Goal: Task Accomplishment & Management: Use online tool/utility

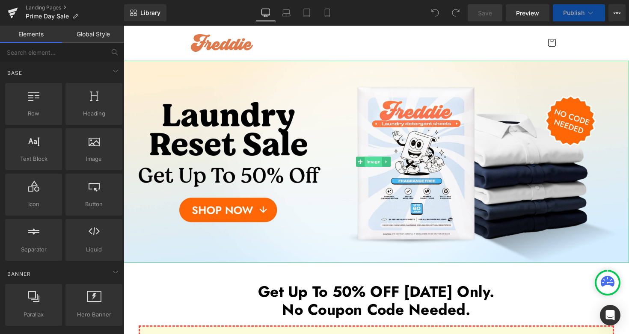
click at [375, 166] on span "Image" at bounding box center [379, 165] width 18 height 10
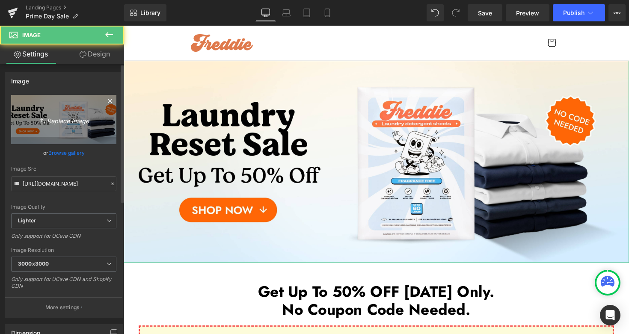
click at [63, 125] on link "Replace Image" at bounding box center [63, 119] width 105 height 49
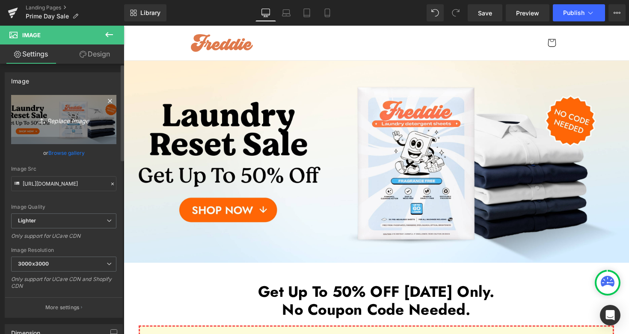
type input "C:\fakepath\Prime Day Sale Desktop 5-min.jpg"
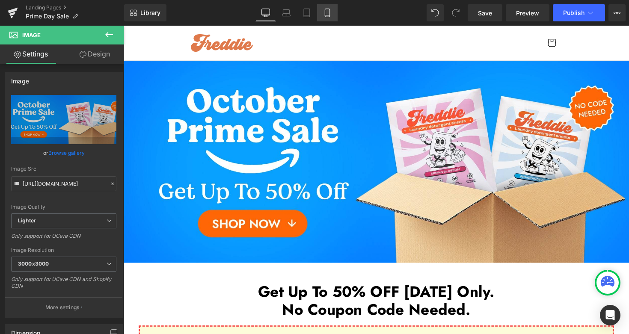
click at [334, 16] on link "Mobile" at bounding box center [327, 12] width 21 height 17
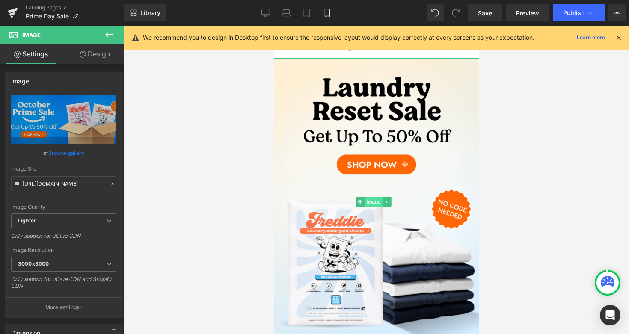
click at [373, 197] on span "Image" at bounding box center [373, 202] width 18 height 10
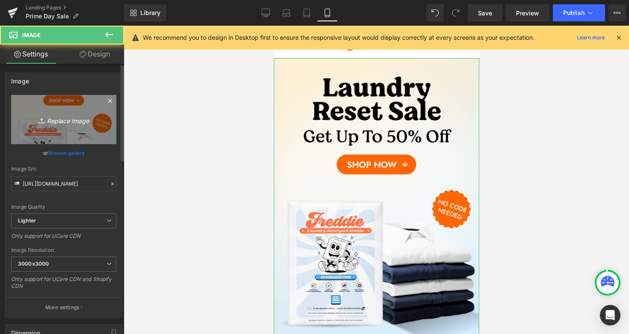
click at [85, 125] on link "Replace Image" at bounding box center [63, 119] width 105 height 49
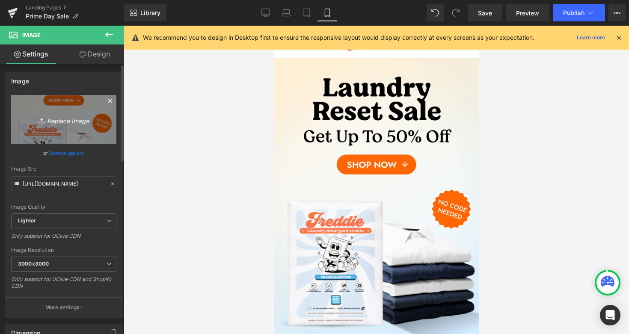
type input "C:\fakepath\Prime Day Sale Mobile 5-min.jpg"
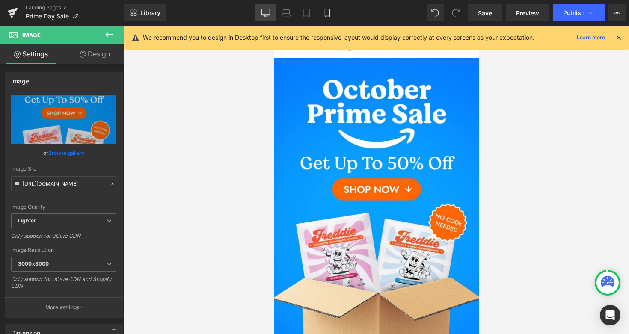
click at [266, 13] on icon at bounding box center [265, 13] width 9 height 9
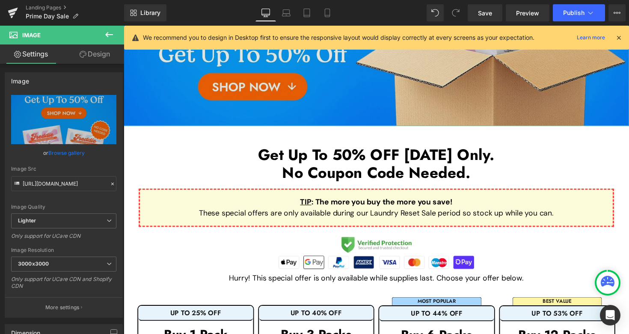
scroll to position [203, 0]
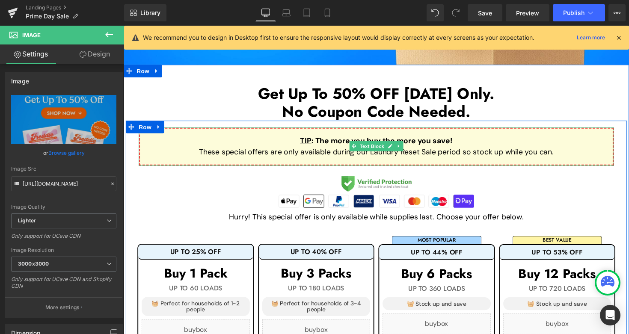
click at [325, 157] on p "These special offers are only available during our Laundry Reset Sale period so…" at bounding box center [382, 156] width 457 height 12
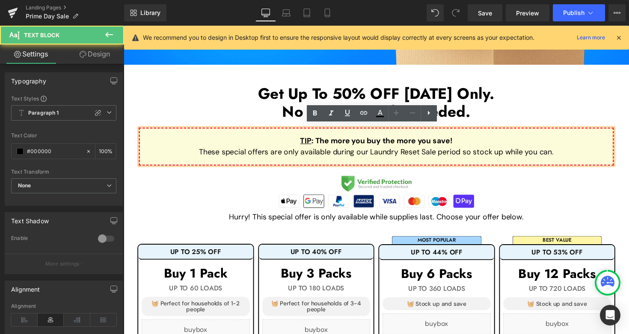
click at [325, 154] on p "These special offers are only available during our Laundry Reset Sale period so…" at bounding box center [382, 156] width 457 height 12
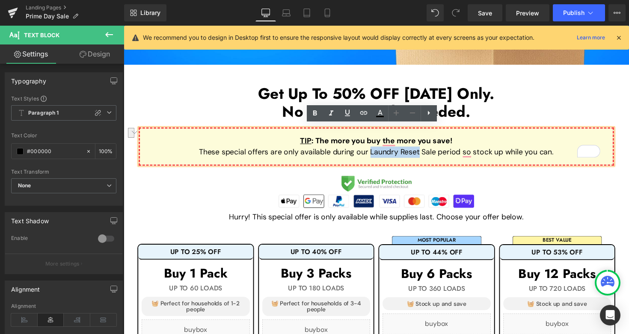
drag, startPoint x: 373, startPoint y: 153, endPoint x: 424, endPoint y: 151, distance: 50.9
click at [424, 151] on p "These special offers are only available during our Laundry Reset Sale period so…" at bounding box center [382, 156] width 457 height 12
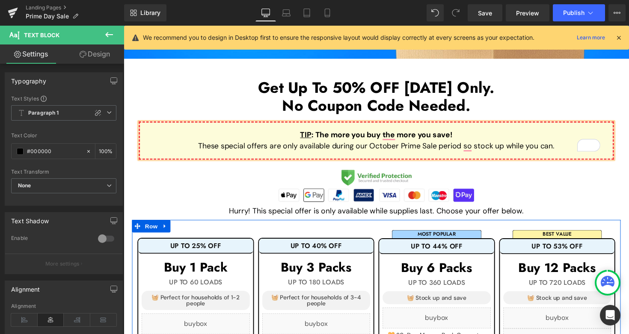
scroll to position [210, 0]
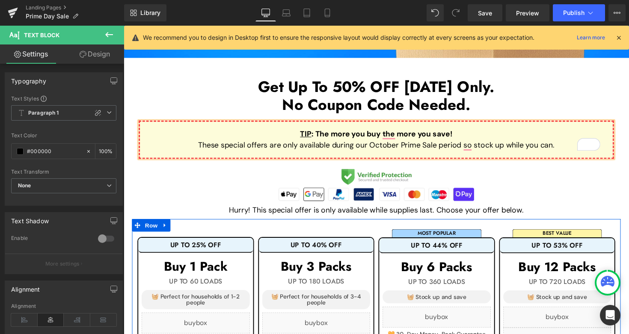
click at [242, 246] on h1 "UP TO 25% OFF" at bounding box center [198, 250] width 118 height 8
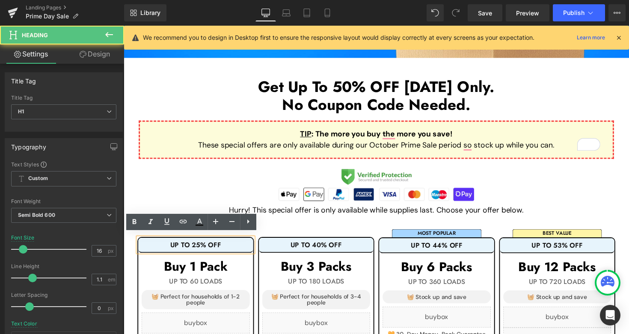
click at [235, 246] on h1 "UP TO 25% OFF" at bounding box center [198, 250] width 118 height 8
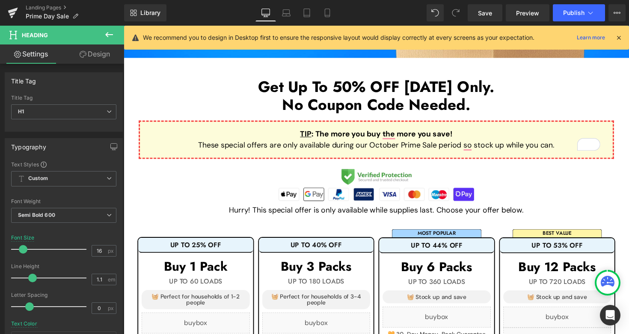
click at [104, 62] on link "Design" at bounding box center [95, 53] width 62 height 19
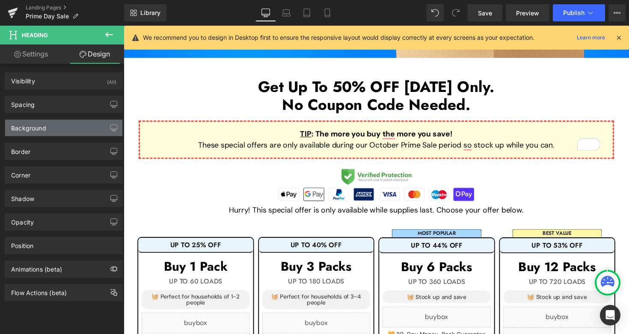
click at [71, 129] on div "Background" at bounding box center [63, 128] width 117 height 16
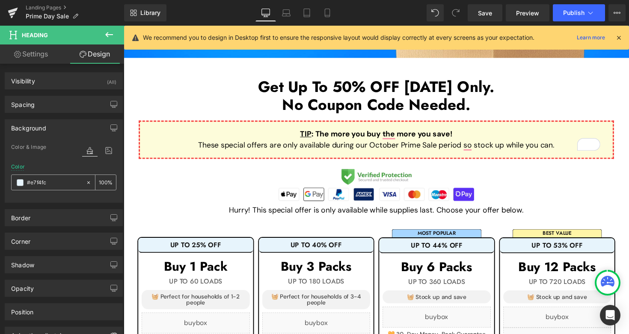
click at [59, 182] on input "#e7f4fc" at bounding box center [54, 182] width 55 height 9
paste input "[URL][DOMAIN_NAME]"
type input "[URL][DOMAIN_NAME]"
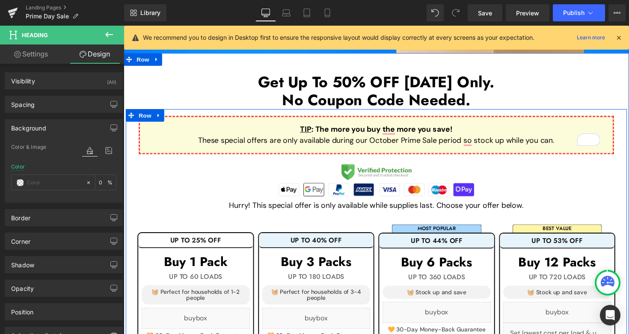
scroll to position [221, 0]
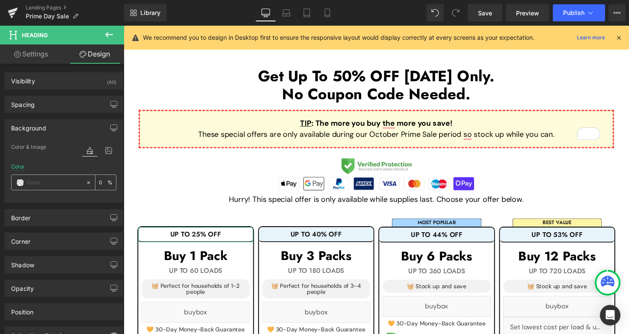
paste input "0698fe"
type input "0698fe"
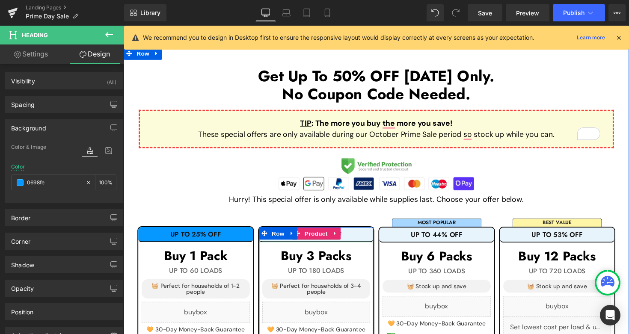
click at [361, 237] on h1 "UP TO 40% OFF" at bounding box center [321, 240] width 118 height 8
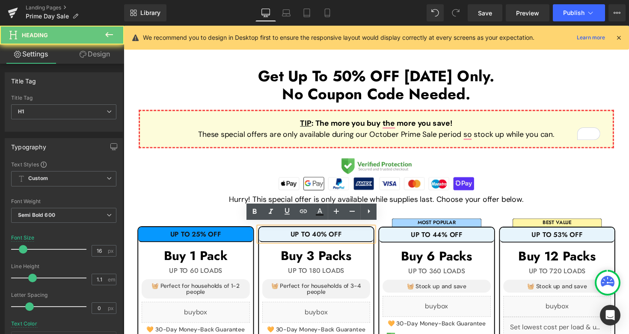
click at [361, 237] on h1 "UP TO 40% OFF" at bounding box center [321, 240] width 118 height 8
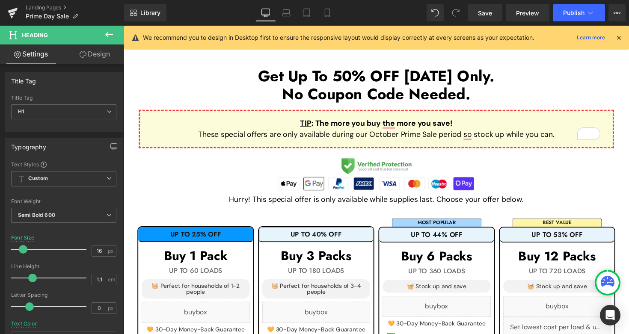
click at [98, 61] on link "Design" at bounding box center [95, 53] width 62 height 19
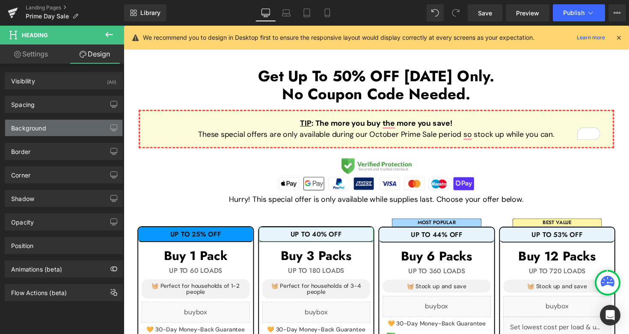
click at [69, 133] on div "Background" at bounding box center [63, 128] width 117 height 16
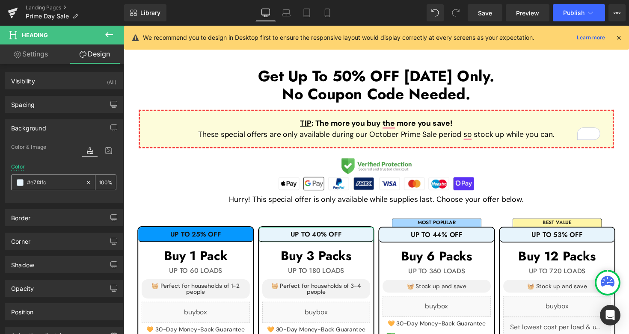
click at [65, 181] on input "text" at bounding box center [54, 182] width 55 height 9
paste input "0698fe"
type input "0698fe"
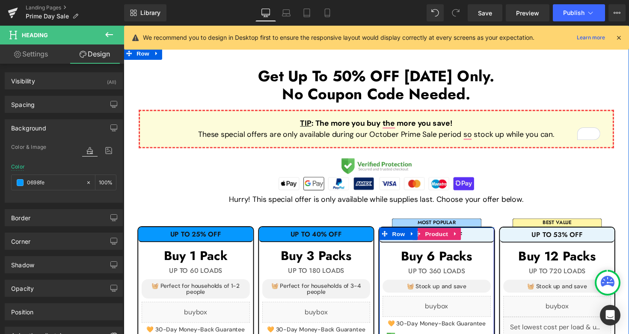
click at [469, 239] on h1 "UP TO 44% OFF" at bounding box center [444, 240] width 118 height 8
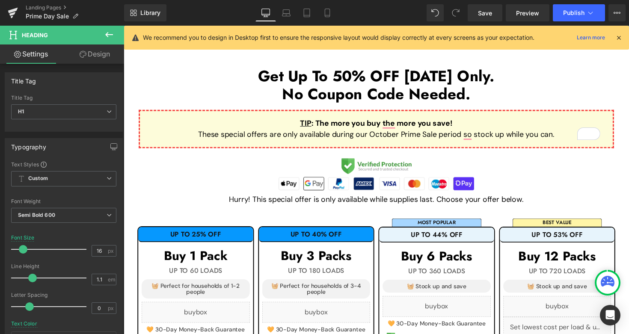
click at [102, 60] on link "Design" at bounding box center [95, 53] width 62 height 19
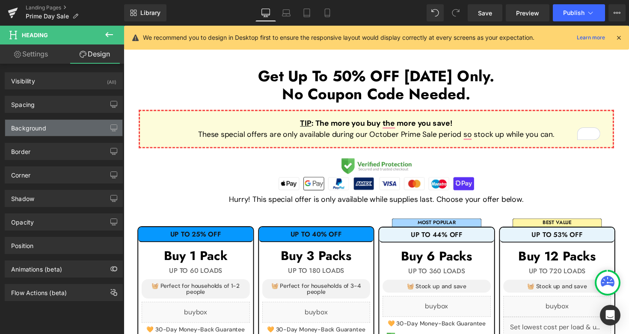
click at [73, 130] on div "Background" at bounding box center [63, 128] width 117 height 16
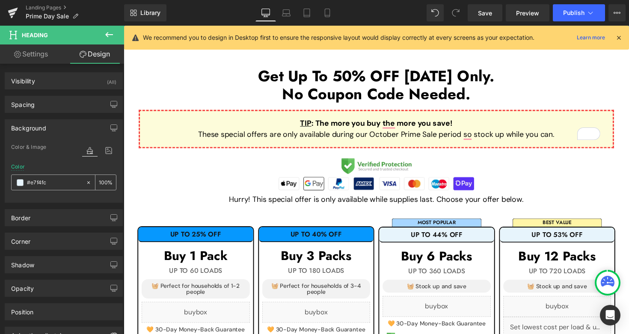
click at [63, 181] on input "#e7f4fc" at bounding box center [54, 182] width 55 height 9
paste input "0698fe"
type input "0698fe"
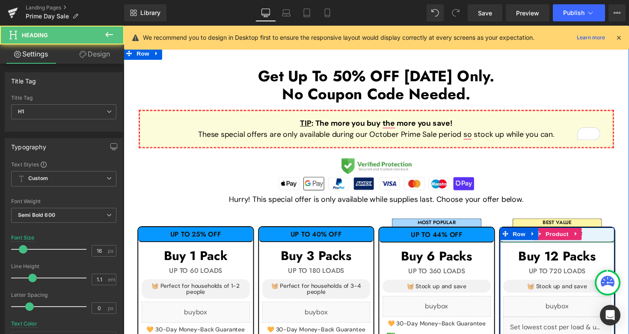
click at [614, 236] on h1 "UP TO 53% OFF" at bounding box center [568, 240] width 118 height 8
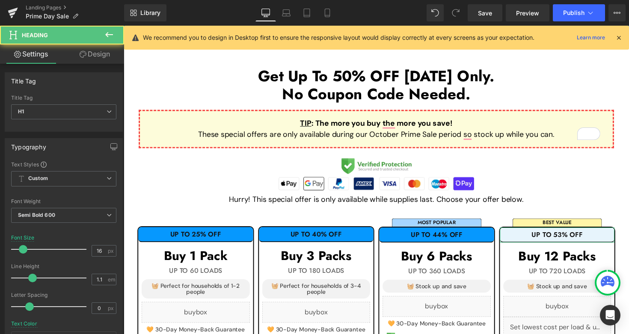
click at [105, 54] on link "Design" at bounding box center [95, 53] width 62 height 19
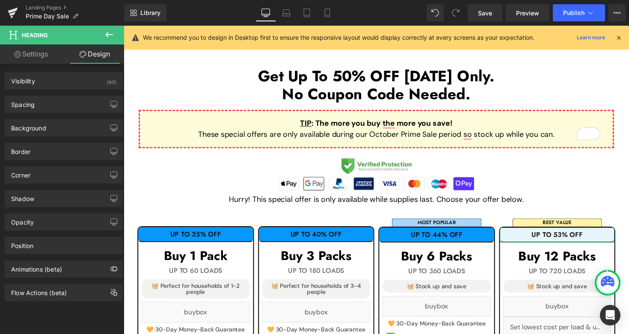
click at [63, 137] on div "Border Border Style Custom Border Solid Border Dashed Border Dotted Custom Cust…" at bounding box center [64, 148] width 128 height 24
click at [63, 133] on div "Background" at bounding box center [63, 128] width 117 height 16
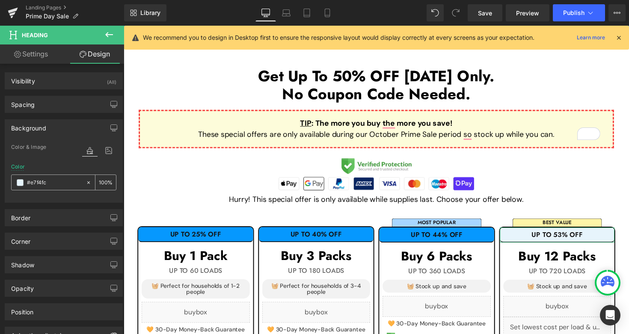
click at [56, 184] on input "#e7f4fc" at bounding box center [54, 182] width 55 height 9
paste input "0698fe"
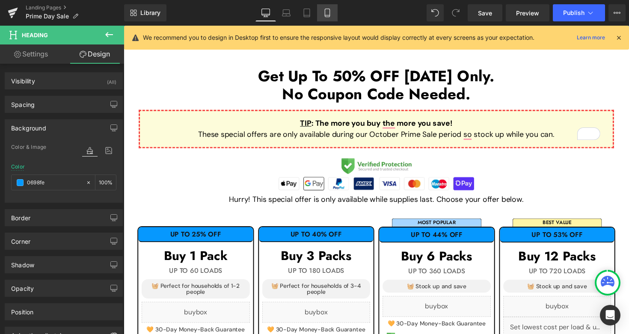
type input "0698fe"
click at [329, 17] on link "Mobile" at bounding box center [327, 12] width 21 height 17
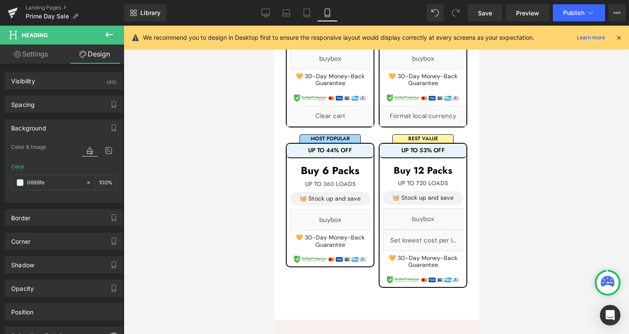
scroll to position [375, 0]
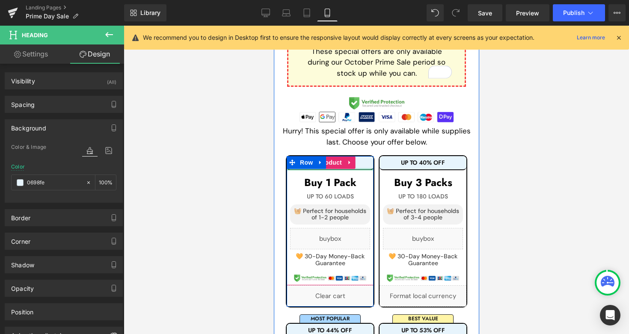
click at [364, 168] on div at bounding box center [329, 169] width 87 height 2
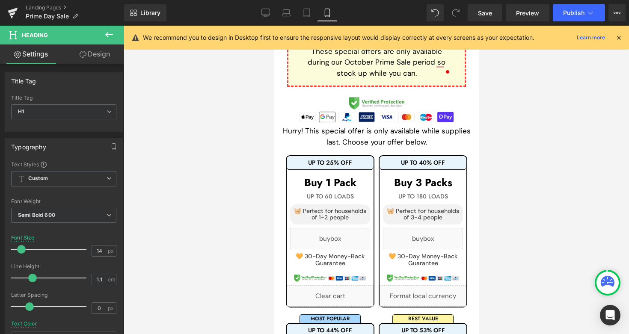
click at [97, 56] on link "Design" at bounding box center [95, 53] width 62 height 19
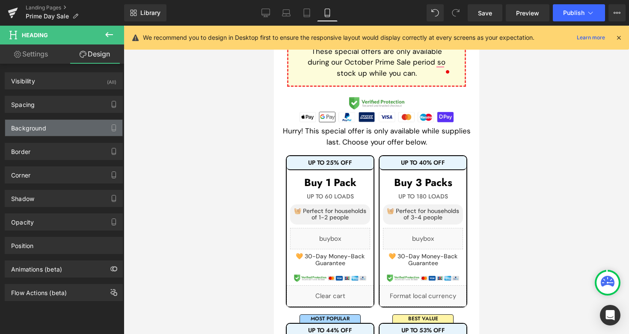
click at [73, 124] on div "Background" at bounding box center [63, 128] width 117 height 16
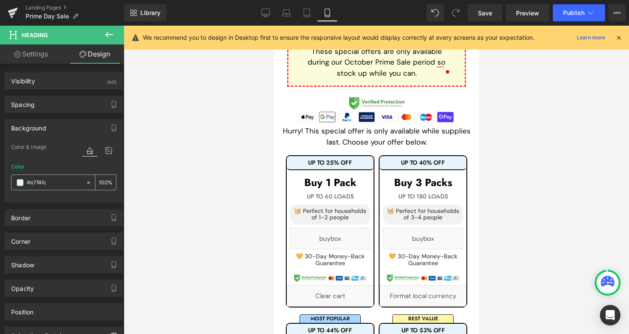
click at [55, 181] on input "#e7f4fc" at bounding box center [54, 182] width 55 height 9
paste input "0698fe"
type input "0698fe"
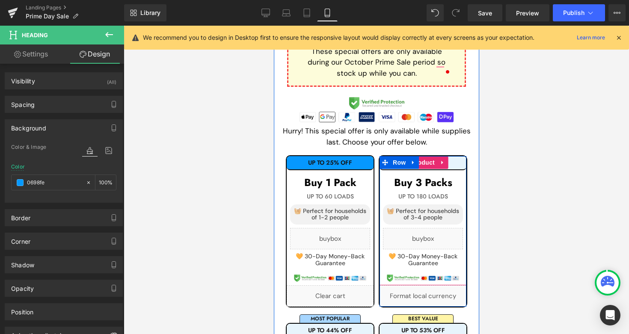
click at [453, 157] on div "UP TO 40% OFF" at bounding box center [422, 163] width 87 height 14
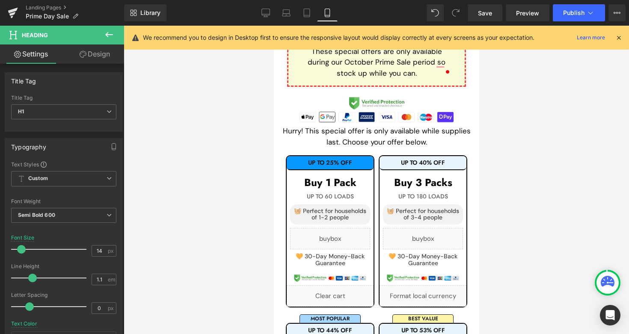
click at [90, 59] on link "Design" at bounding box center [95, 53] width 62 height 19
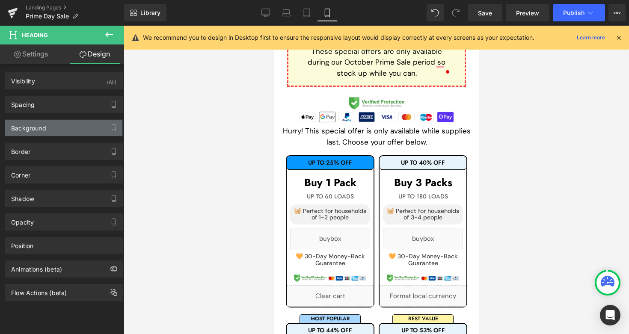
click at [78, 129] on div "Background" at bounding box center [63, 128] width 117 height 16
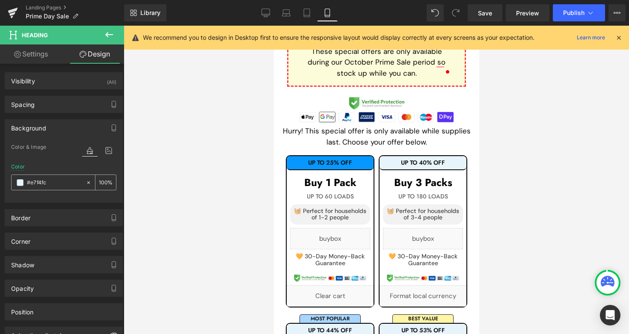
click at [66, 180] on input "#e7f4fc" at bounding box center [54, 182] width 55 height 9
paste input "0698fe"
type input "0698fe"
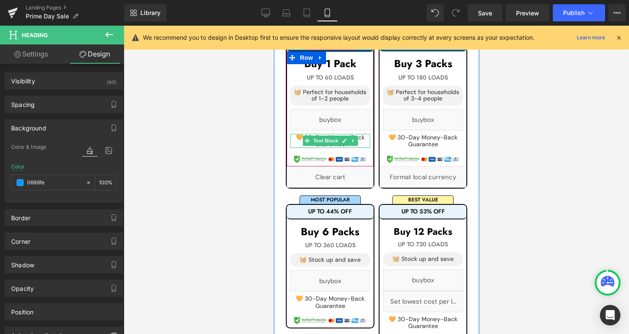
scroll to position [510, 0]
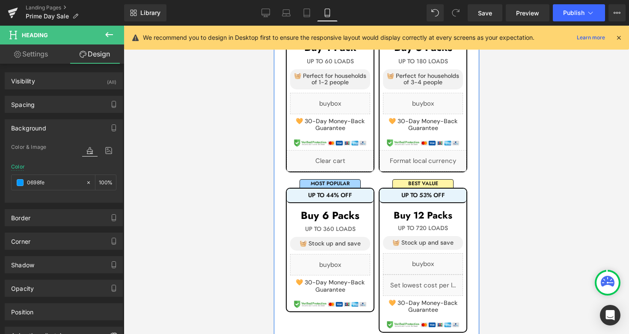
click at [355, 189] on div "UP TO 44% OFF" at bounding box center [329, 196] width 87 height 14
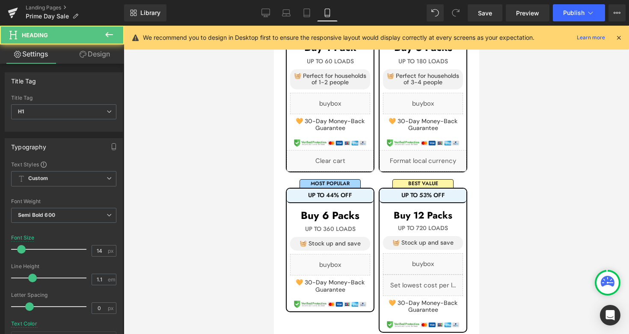
click at [98, 53] on link "Design" at bounding box center [95, 53] width 62 height 19
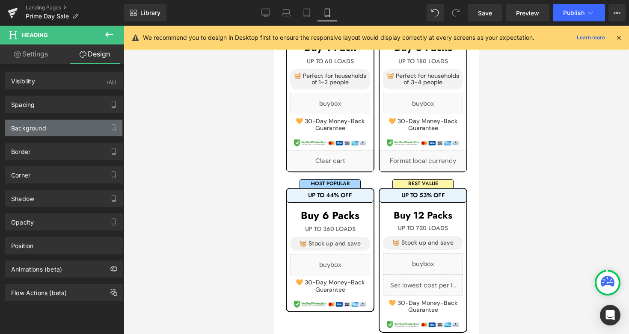
click at [71, 131] on div "Background" at bounding box center [63, 128] width 117 height 16
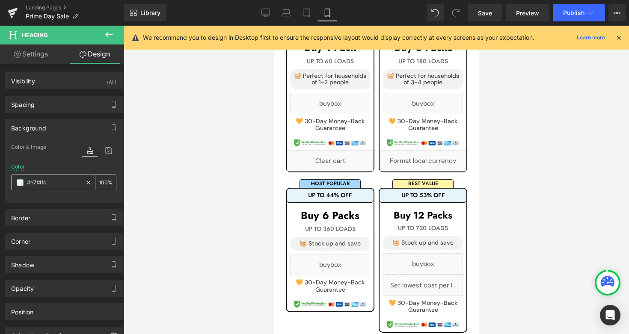
click at [55, 182] on input "#e7f4fc" at bounding box center [54, 182] width 55 height 9
paste input "0698fe"
type input "0698fe"
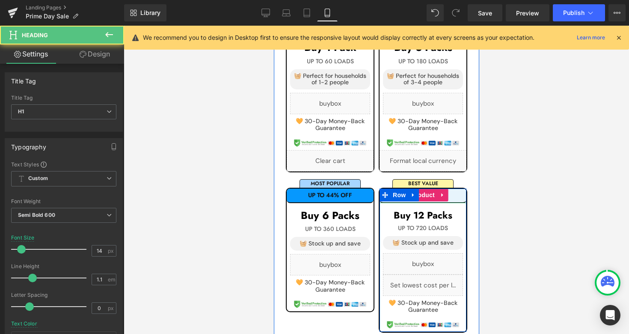
click at [449, 192] on h1 "UP TO 53% OFF" at bounding box center [422, 195] width 87 height 6
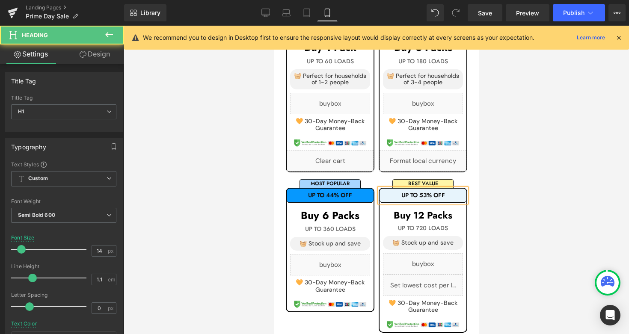
click at [108, 58] on link "Design" at bounding box center [95, 53] width 62 height 19
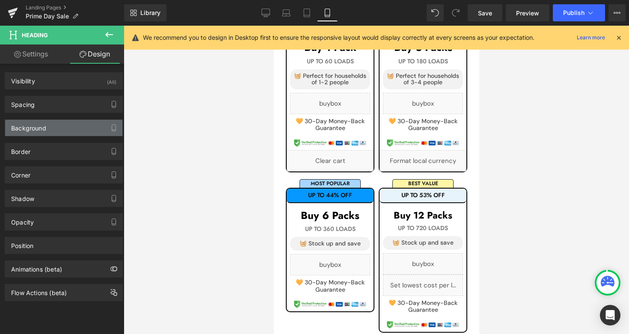
click at [82, 122] on div "Background" at bounding box center [63, 128] width 117 height 16
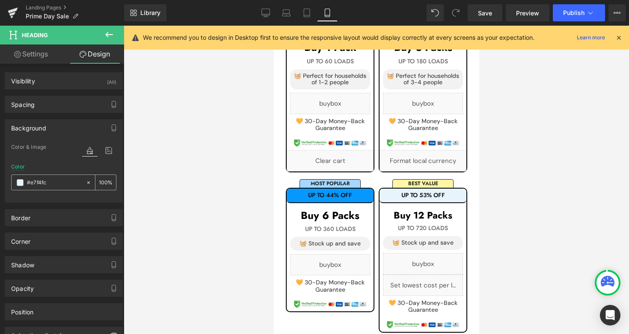
click at [59, 183] on input "#e7f4fc" at bounding box center [54, 182] width 55 height 9
paste input "0698fe"
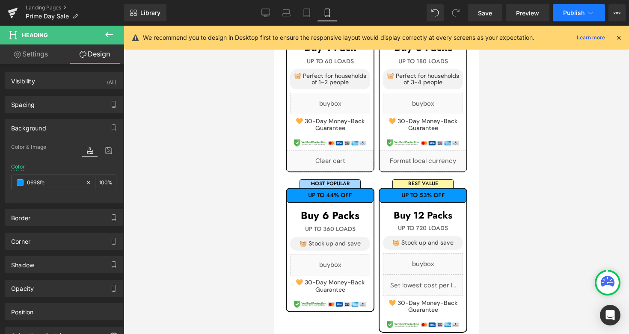
type input "0698fe"
click at [560, 18] on button "Publish" at bounding box center [579, 12] width 52 height 17
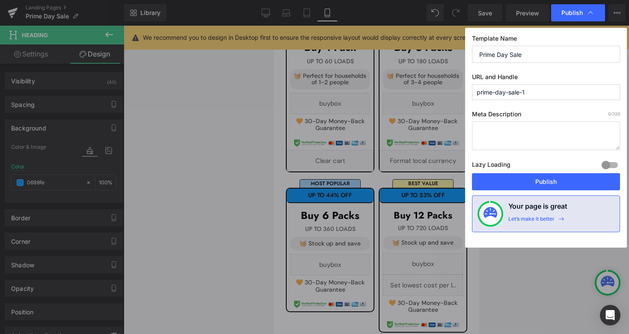
click at [538, 86] on input "prime-day-sale-1" at bounding box center [546, 92] width 148 height 16
click at [530, 98] on input "prime-day-sale-1" at bounding box center [546, 92] width 148 height 16
type input "prime-day-sale"
click at [559, 71] on div "Template Name Prime Day Sale URL and Handle prime-day-sale Meta Description 0 /…" at bounding box center [546, 138] width 162 height 220
click at [537, 188] on button "Publish" at bounding box center [546, 181] width 148 height 17
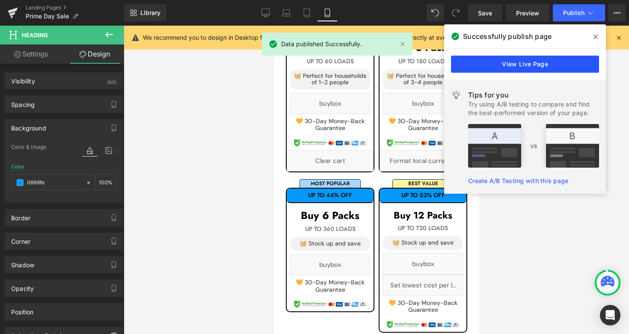
click at [521, 62] on link "View Live Page" at bounding box center [525, 64] width 148 height 17
